Goal: Navigation & Orientation: Understand site structure

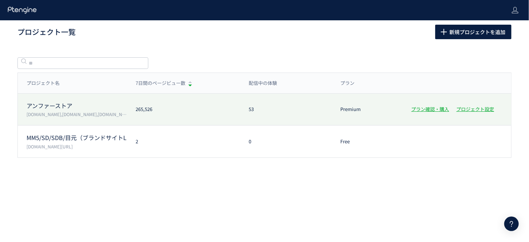
click at [85, 112] on p "[DOMAIN_NAME],[DOMAIN_NAME],[DOMAIN_NAME],[DOMAIN_NAME]" at bounding box center [77, 114] width 100 height 6
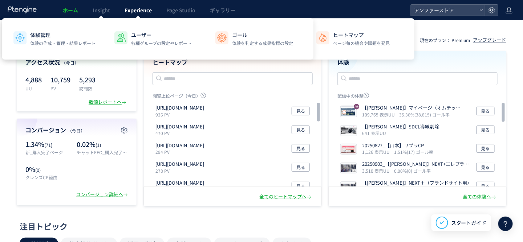
click at [137, 13] on span "Experience" at bounding box center [138, 10] width 27 height 7
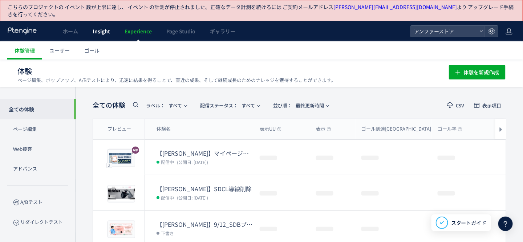
click at [94, 28] on span "Insight" at bounding box center [101, 31] width 17 height 7
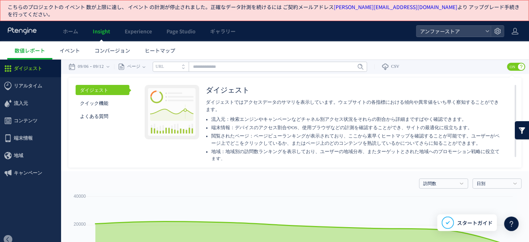
click at [294, 9] on span "正確なデータ計測を続けるには ご契約メールアドレス [PERSON_NAME][EMAIL_ADDRESS][DOMAIN_NAME] より アップグレード手…" at bounding box center [263, 10] width 511 height 15
